Goal: Task Accomplishment & Management: Manage account settings

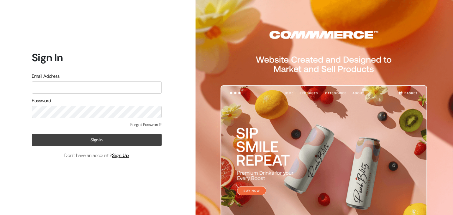
type input "wahab.bilal@gmail.com"
click at [124, 143] on button "Sign In" at bounding box center [97, 140] width 130 height 12
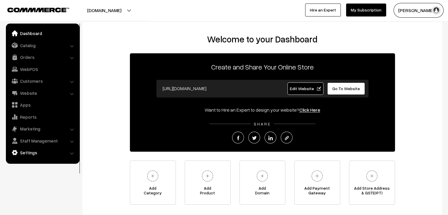
click at [48, 149] on link "Settings" at bounding box center [42, 152] width 70 height 11
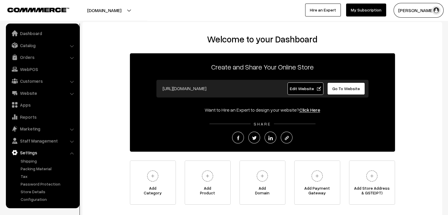
scroll to position [42, 0]
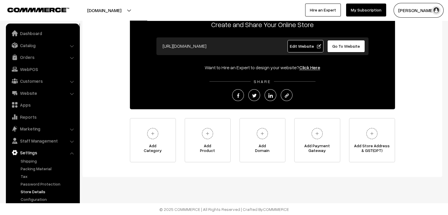
click at [36, 191] on link "Store Details" at bounding box center [48, 192] width 58 height 6
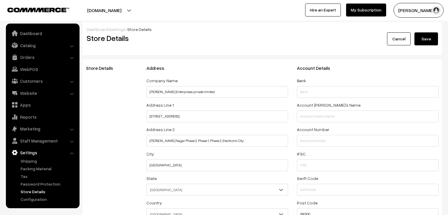
select select "99"
click at [181, 92] on input "[PERSON_NAME] Enterprises private limited" at bounding box center [217, 92] width 142 height 12
type input "[PERSON_NAME] Supplies Private Limited"
click at [187, 119] on input "[STREET_ADDRESS]" at bounding box center [217, 117] width 142 height 12
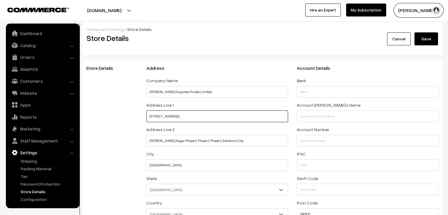
drag, startPoint x: 183, startPoint y: 117, endPoint x: 141, endPoint y: 111, distance: 42.0
click at [141, 111] on div "Store Details Address Company Name Chapman Supplies Private Limited Address Lin…" at bounding box center [263, 144] width 362 height 158
type input "8/119, 2nd floor, Kavimani Salai"
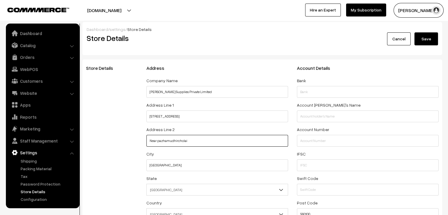
type input "Near pazhamudhircholai"
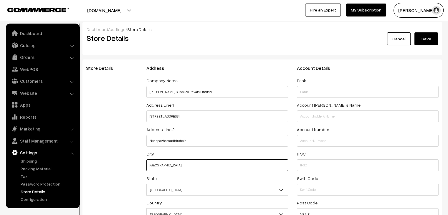
type input "Chennai"
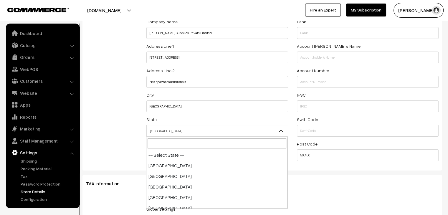
click at [180, 133] on span "Karnataka" at bounding box center [217, 131] width 141 height 10
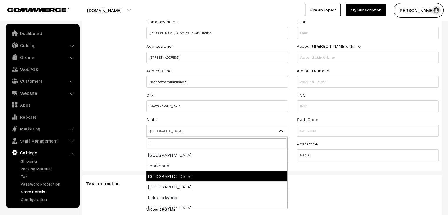
scroll to position [68, 0]
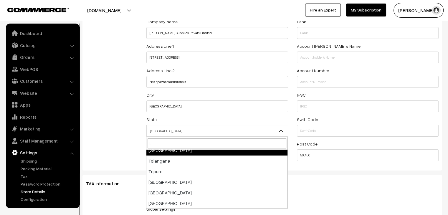
type input "t"
select select "Tamil Nadu"
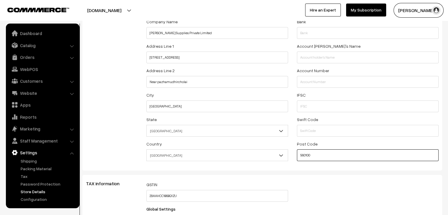
click at [315, 158] on input "560100" at bounding box center [368, 155] width 142 height 12
drag, startPoint x: 315, startPoint y: 155, endPoint x: 289, endPoint y: 155, distance: 25.9
click at [289, 155] on div "Address Company Name Chapman Supplies Private Limited Address Line 1 8/119, 2nd…" at bounding box center [293, 85] width 302 height 158
type input "600037"
click at [252, 184] on div "GSTIN 29AAHCC1868Q1ZU" at bounding box center [217, 191] width 142 height 21
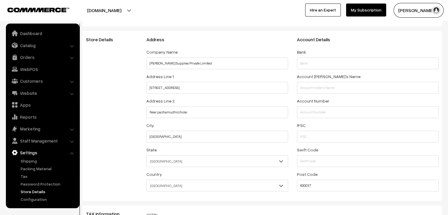
scroll to position [0, 0]
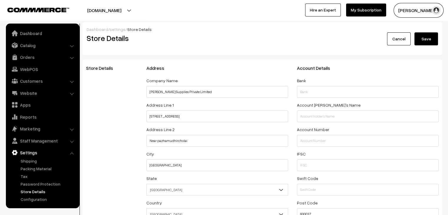
click at [426, 39] on button "Save" at bounding box center [427, 38] width 24 height 13
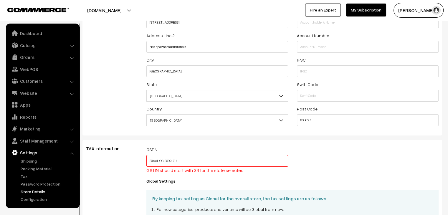
scroll to position [44, 0]
